Goal: Find specific page/section: Find specific page/section

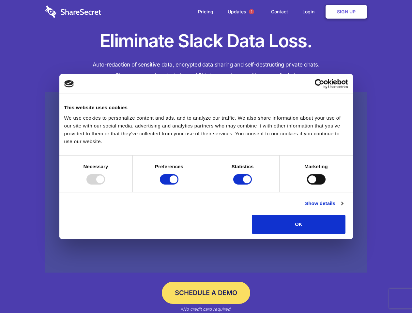
click at [105, 185] on div at bounding box center [95, 179] width 19 height 10
click at [178, 185] on input "Preferences" at bounding box center [169, 179] width 19 height 10
checkbox input "false"
click at [243, 185] on input "Statistics" at bounding box center [242, 179] width 19 height 10
checkbox input "false"
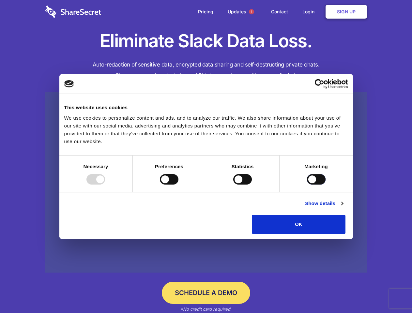
click at [307, 185] on input "Marketing" at bounding box center [316, 179] width 19 height 10
checkbox input "true"
click at [343, 207] on link "Show details" at bounding box center [324, 204] width 38 height 8
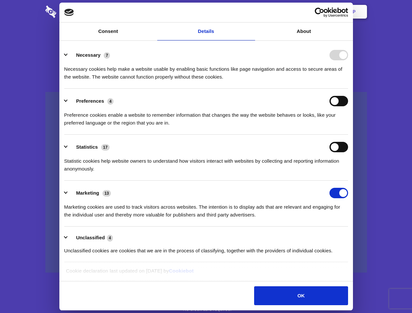
click at [348, 89] on li "Necessary 7 Necessary cookies help make a website usable by enabling basic func…" at bounding box center [206, 66] width 284 height 46
click at [251, 12] on span "1" at bounding box center [251, 11] width 5 height 5
